Goal: Book appointment/travel/reservation

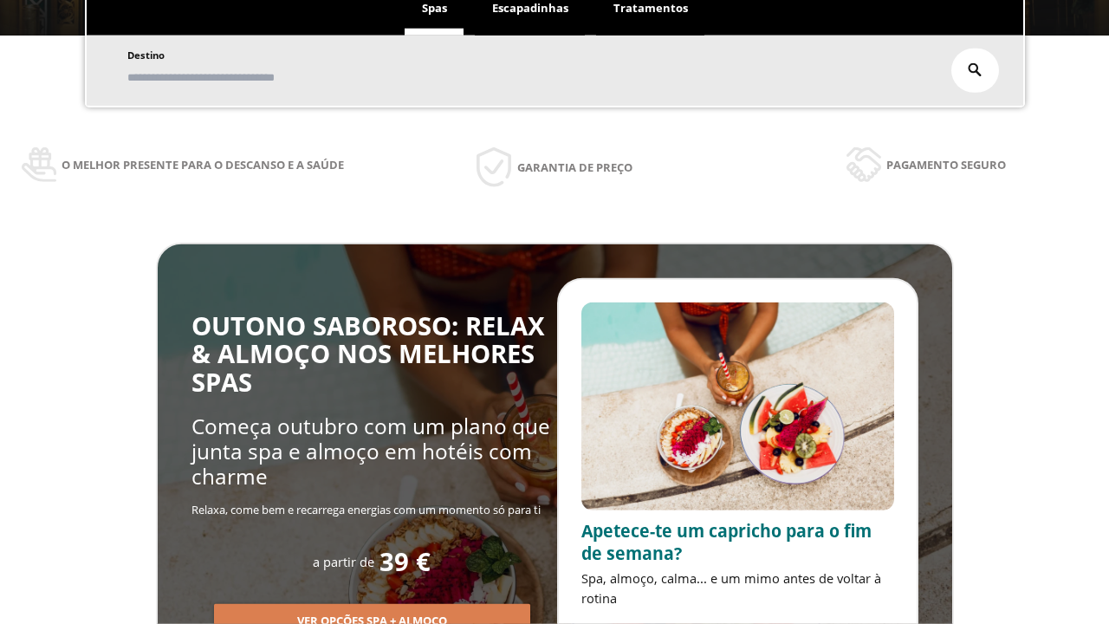
click at [530, 9] on span "Escapadinhas" at bounding box center [530, 8] width 76 height 16
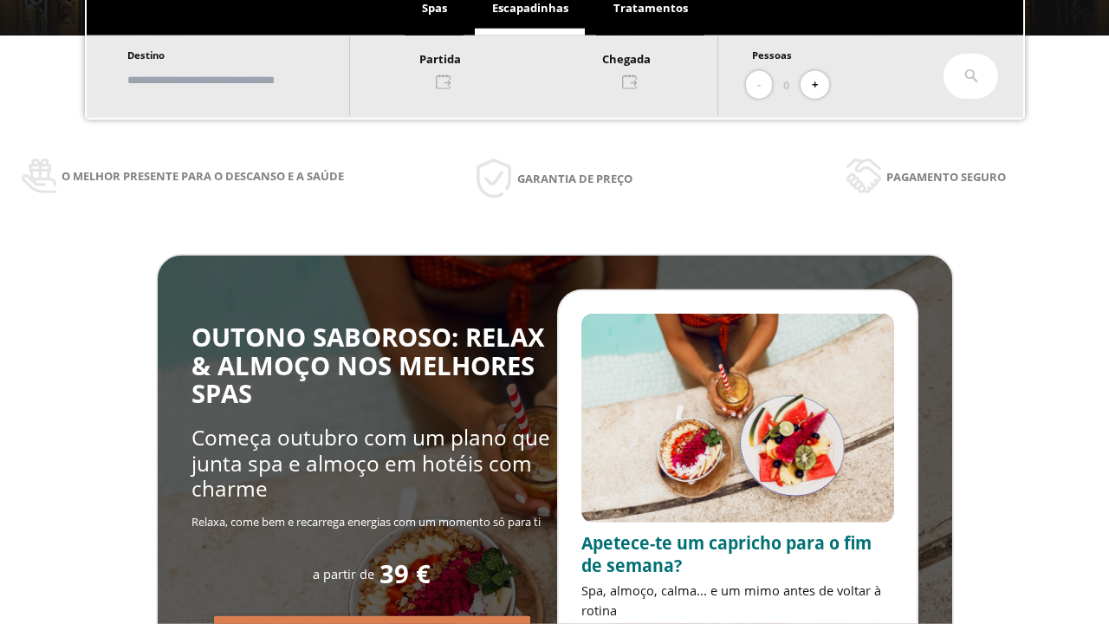
scroll to position [295, 0]
click at [244, 80] on input "text" at bounding box center [230, 80] width 216 height 30
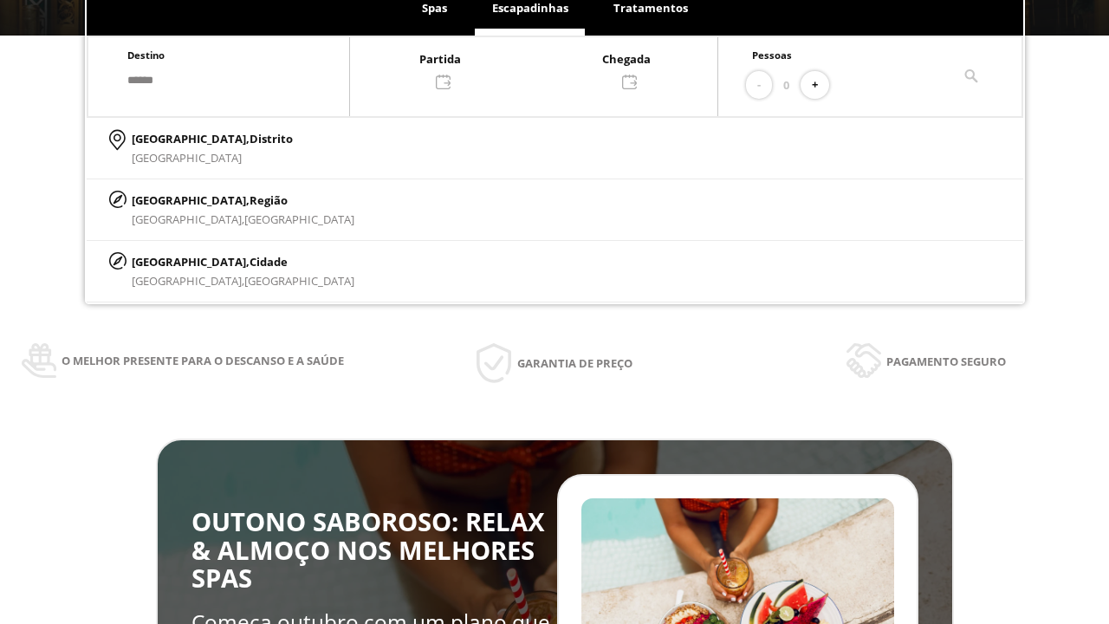
type input "******"
click at [173, 261] on p "[GEOGRAPHIC_DATA], Cidade" at bounding box center [243, 261] width 223 height 19
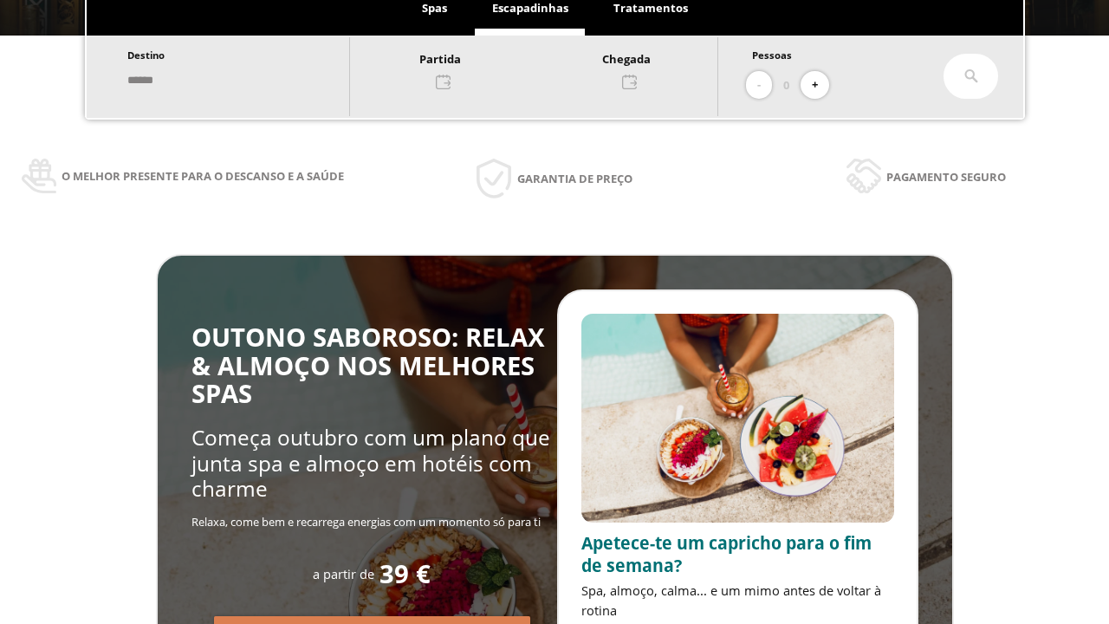
click at [551, 68] on div at bounding box center [533, 70] width 367 height 42
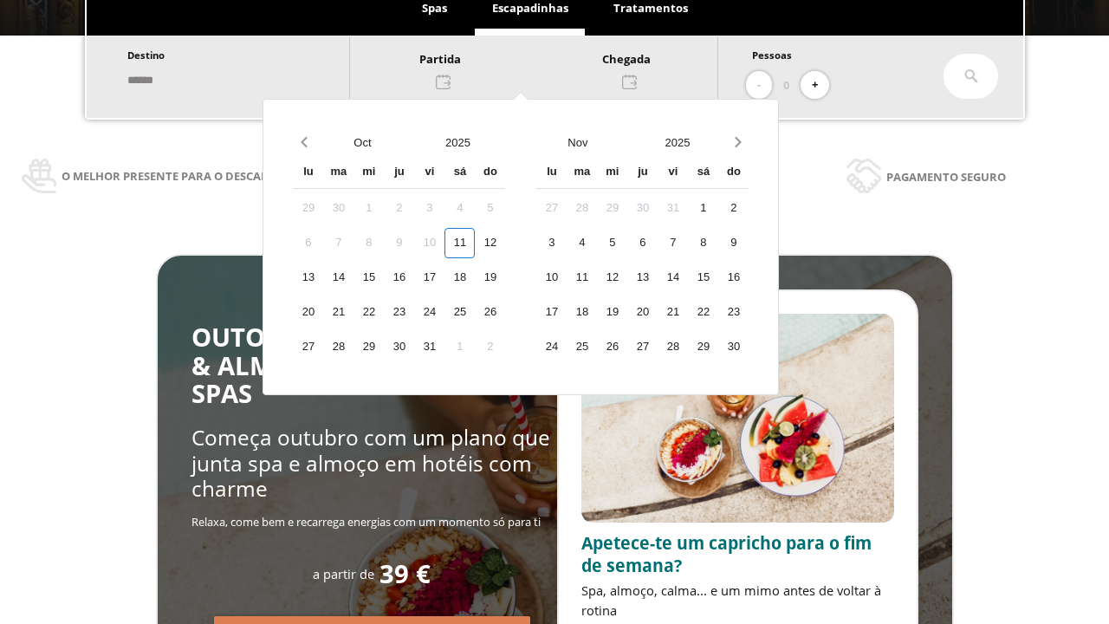
click at [323, 277] on div "13" at bounding box center [308, 278] width 30 height 30
click at [354, 277] on div "14" at bounding box center [338, 278] width 30 height 30
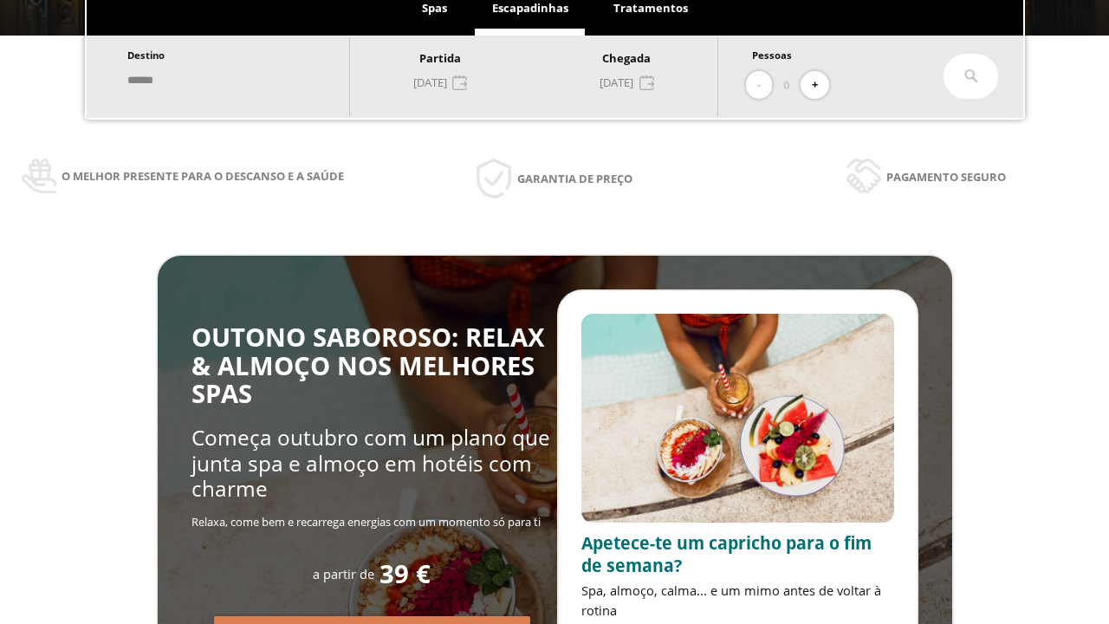
click at [821, 85] on button "+" at bounding box center [815, 85] width 29 height 29
click at [971, 76] on icon at bounding box center [971, 76] width 14 height 14
